Goal: Find specific page/section: Find specific page/section

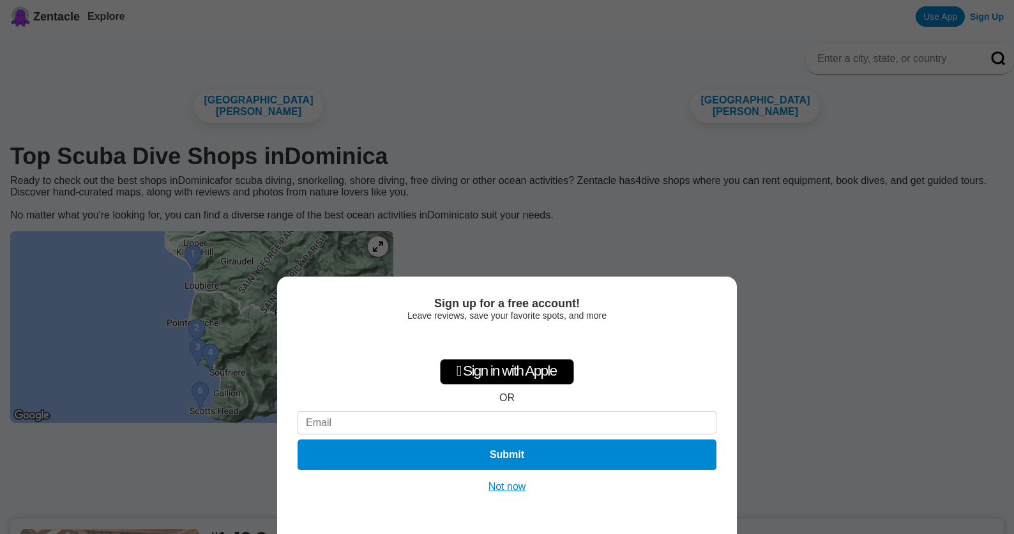
click at [498, 489] on button "Not now" at bounding box center [507, 486] width 45 height 13
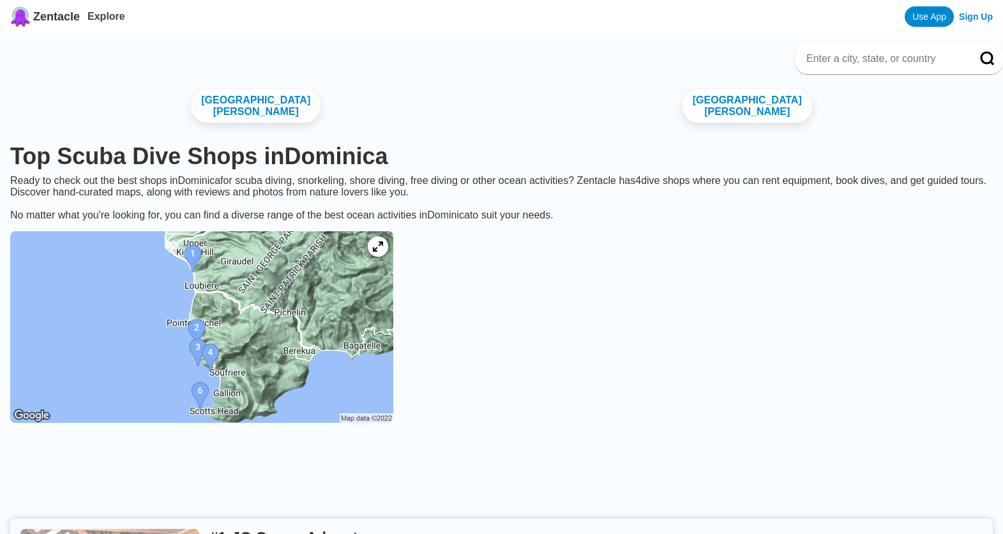
click at [235, 270] on img at bounding box center [201, 327] width 383 height 192
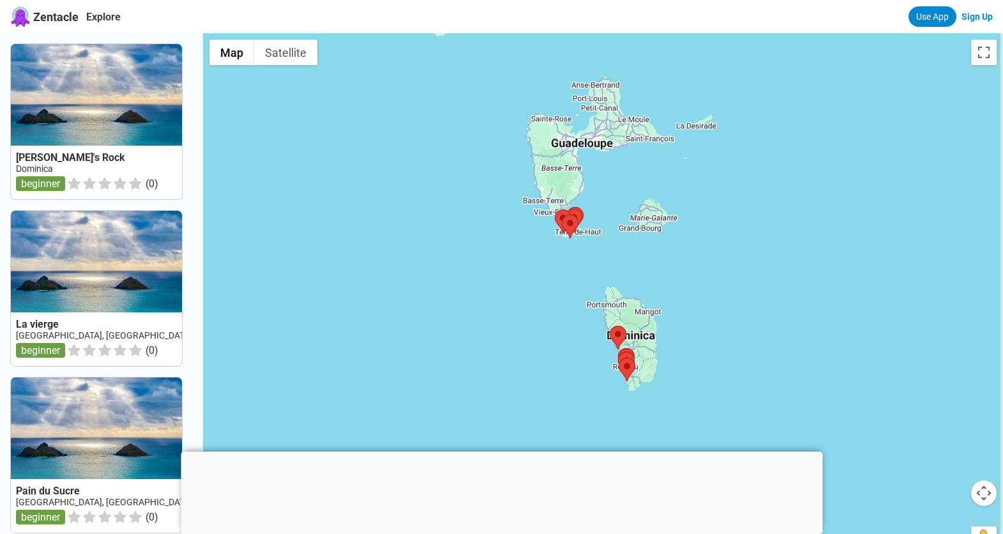
click at [501, 452] on div at bounding box center [502, 452] width 642 height 0
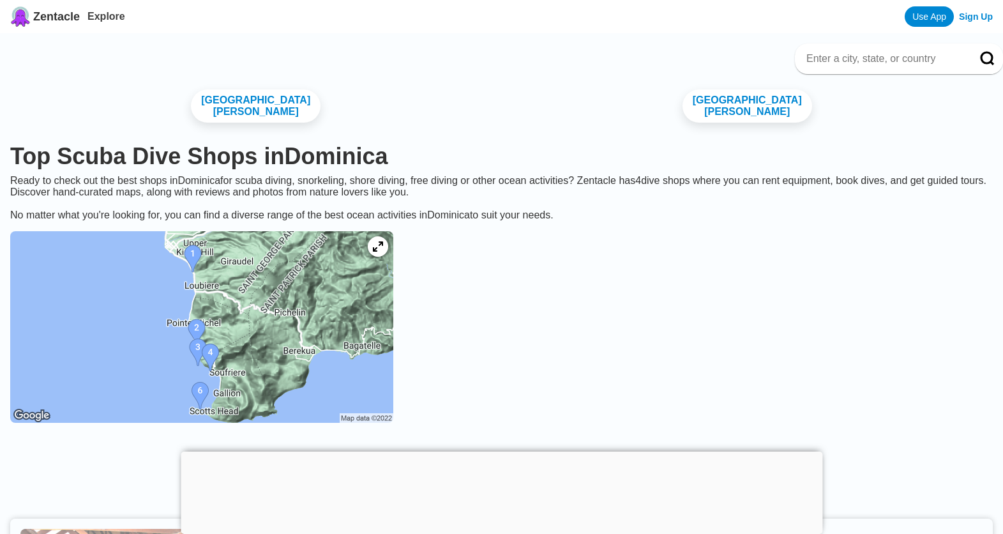
click at [240, 338] on img at bounding box center [201, 327] width 383 height 192
click at [236, 363] on img at bounding box center [201, 327] width 383 height 192
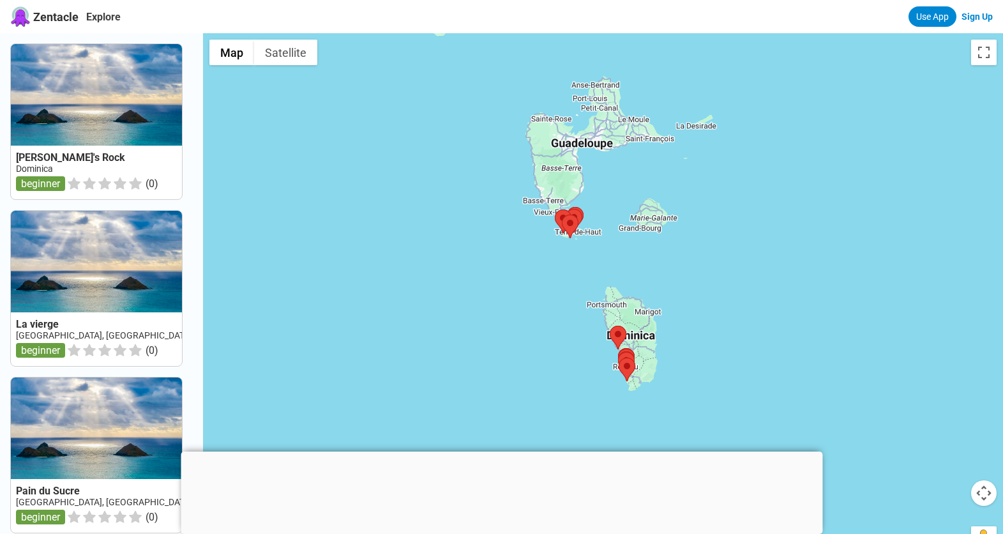
click at [499, 452] on div at bounding box center [502, 452] width 642 height 0
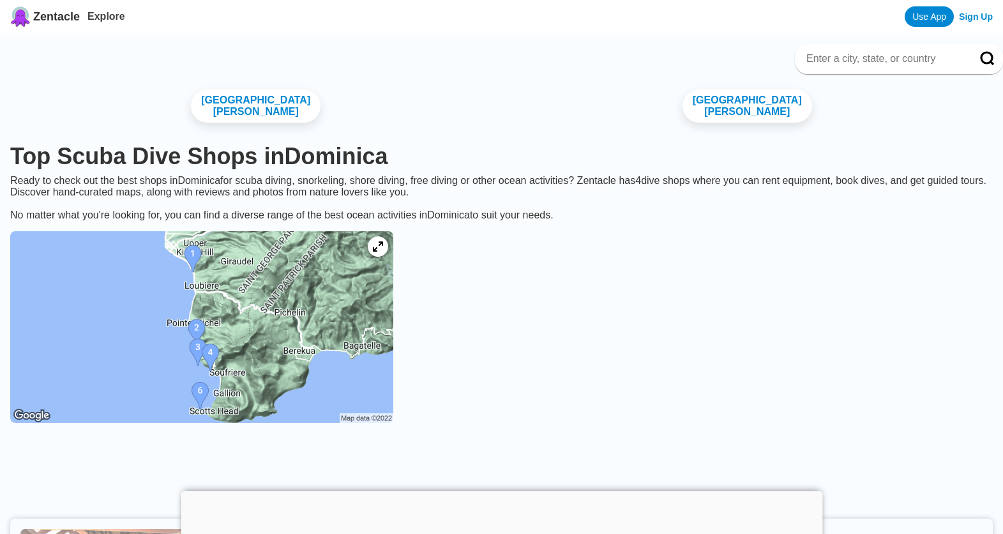
click at [248, 370] on img at bounding box center [201, 327] width 383 height 192
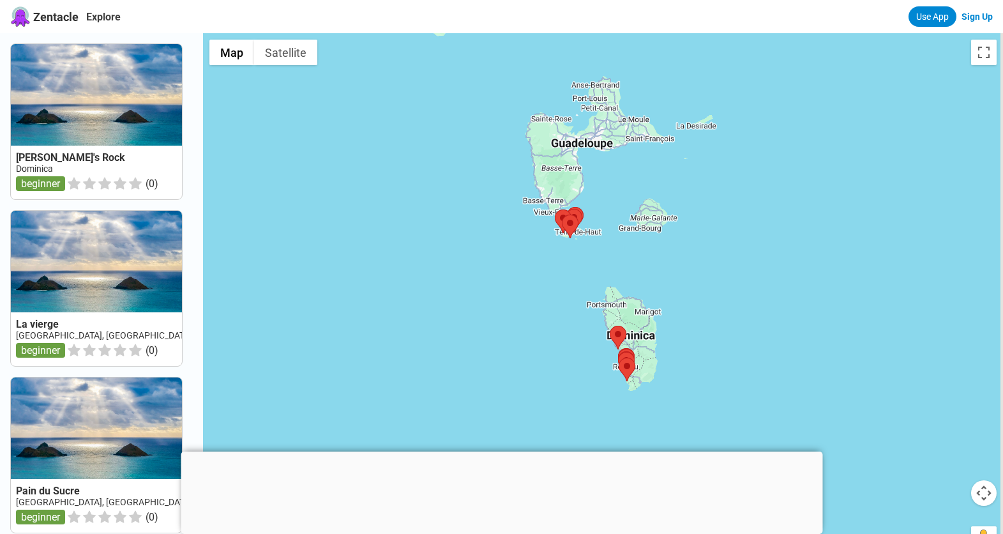
click at [496, 452] on div at bounding box center [502, 452] width 642 height 0
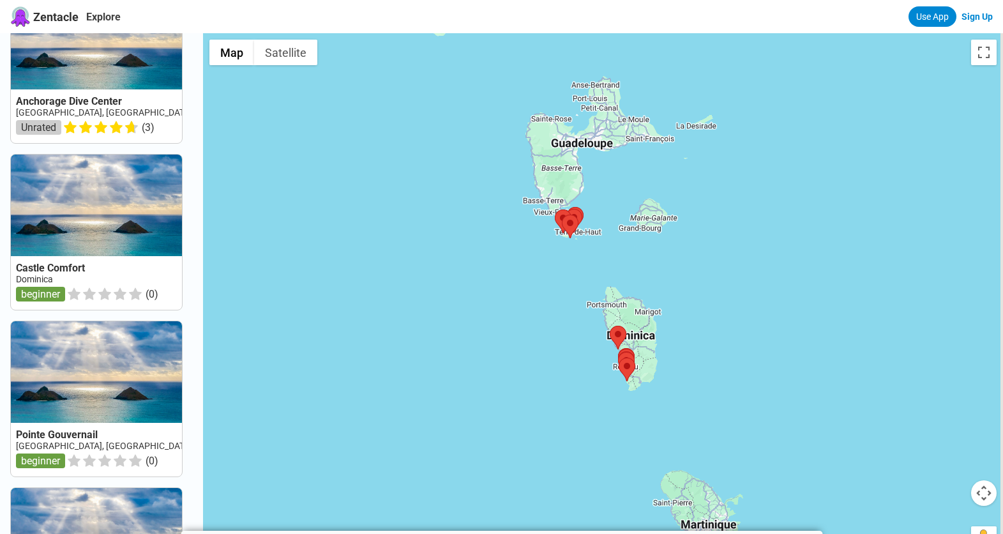
scroll to position [722, 0]
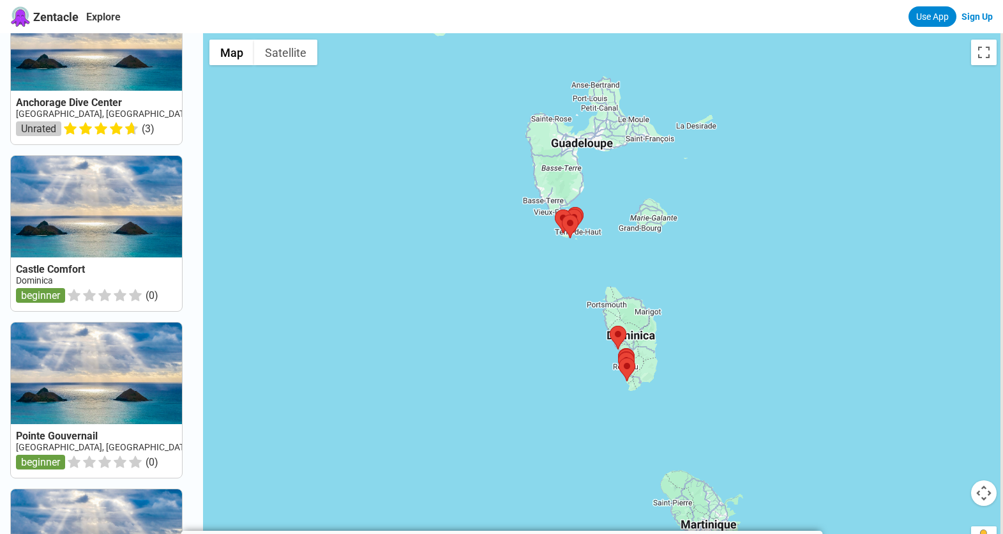
click at [108, 117] on link at bounding box center [96, 66] width 171 height 155
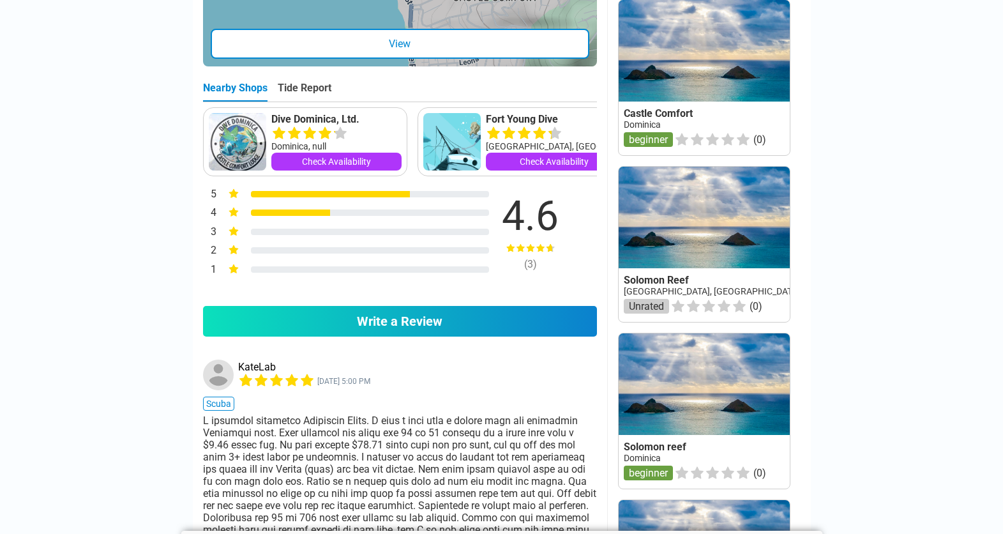
scroll to position [684, 0]
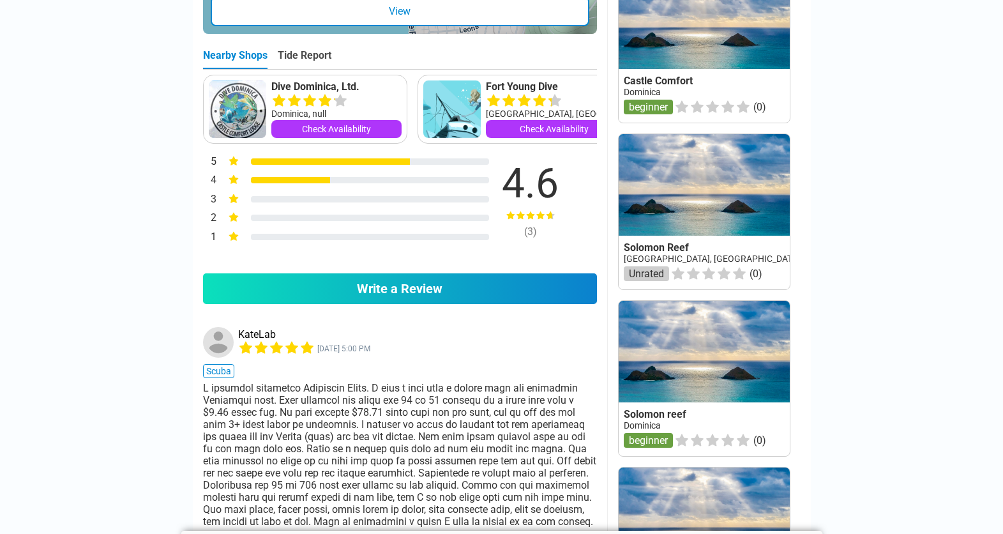
click at [328, 81] on link "Dive Dominica, Ltd." at bounding box center [336, 86] width 130 height 13
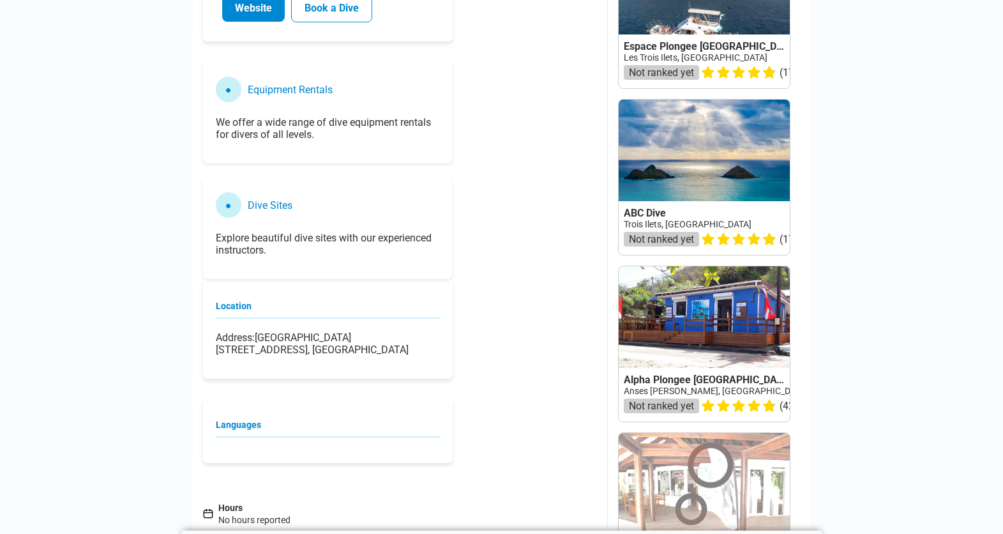
scroll to position [901, 0]
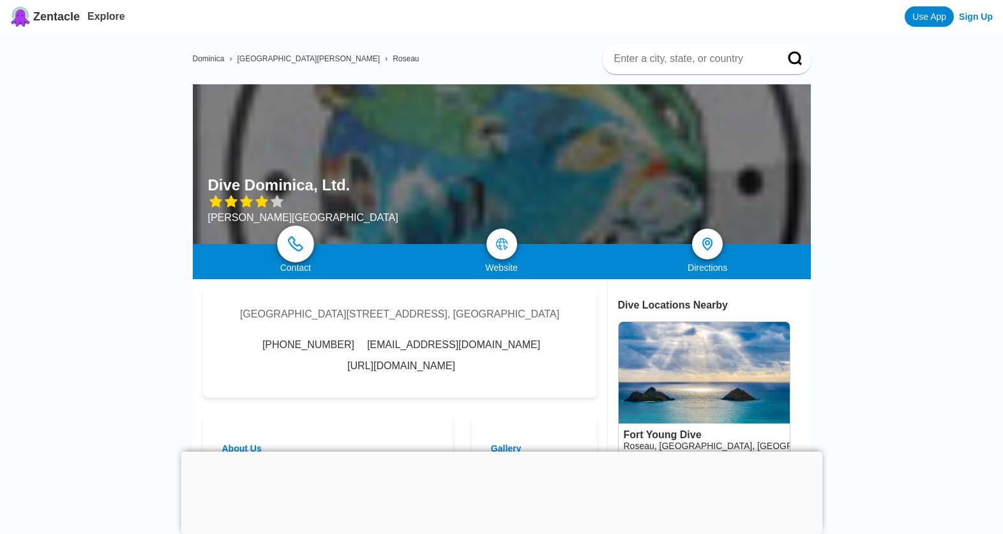
click at [298, 245] on img at bounding box center [295, 243] width 15 height 15
click at [294, 236] on link at bounding box center [295, 243] width 37 height 37
click at [497, 452] on div at bounding box center [502, 452] width 642 height 0
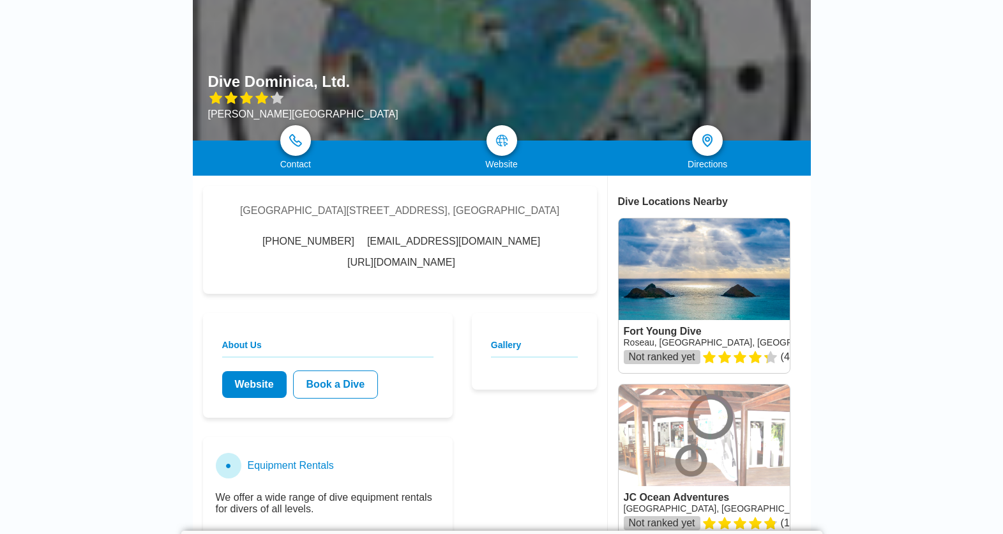
scroll to position [130, 0]
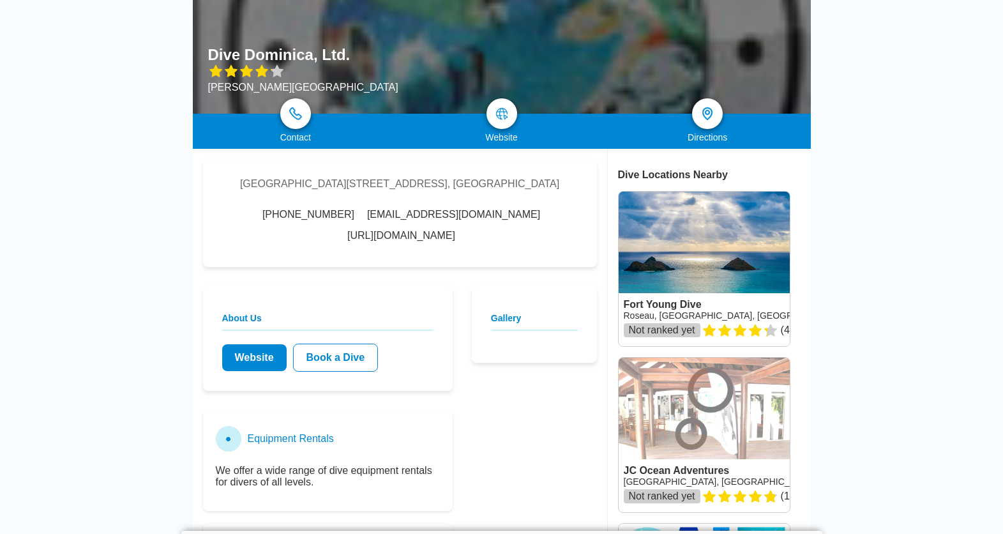
click at [243, 328] on h2 "About Us" at bounding box center [327, 322] width 211 height 18
click at [248, 371] on link "Website" at bounding box center [254, 357] width 65 height 27
